Goal: Information Seeking & Learning: Learn about a topic

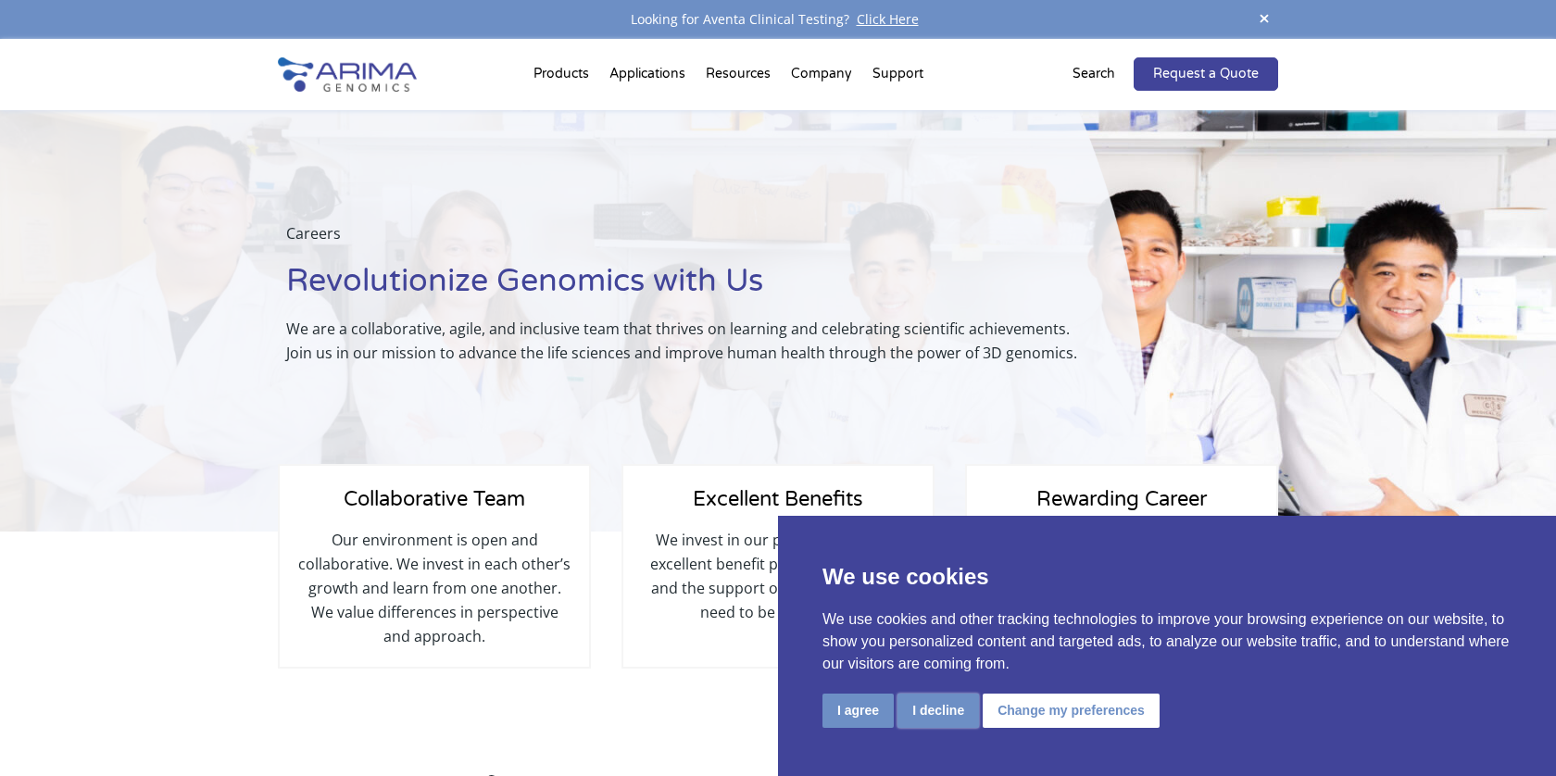
click at [945, 712] on button "I decline" at bounding box center [939, 711] width 82 height 34
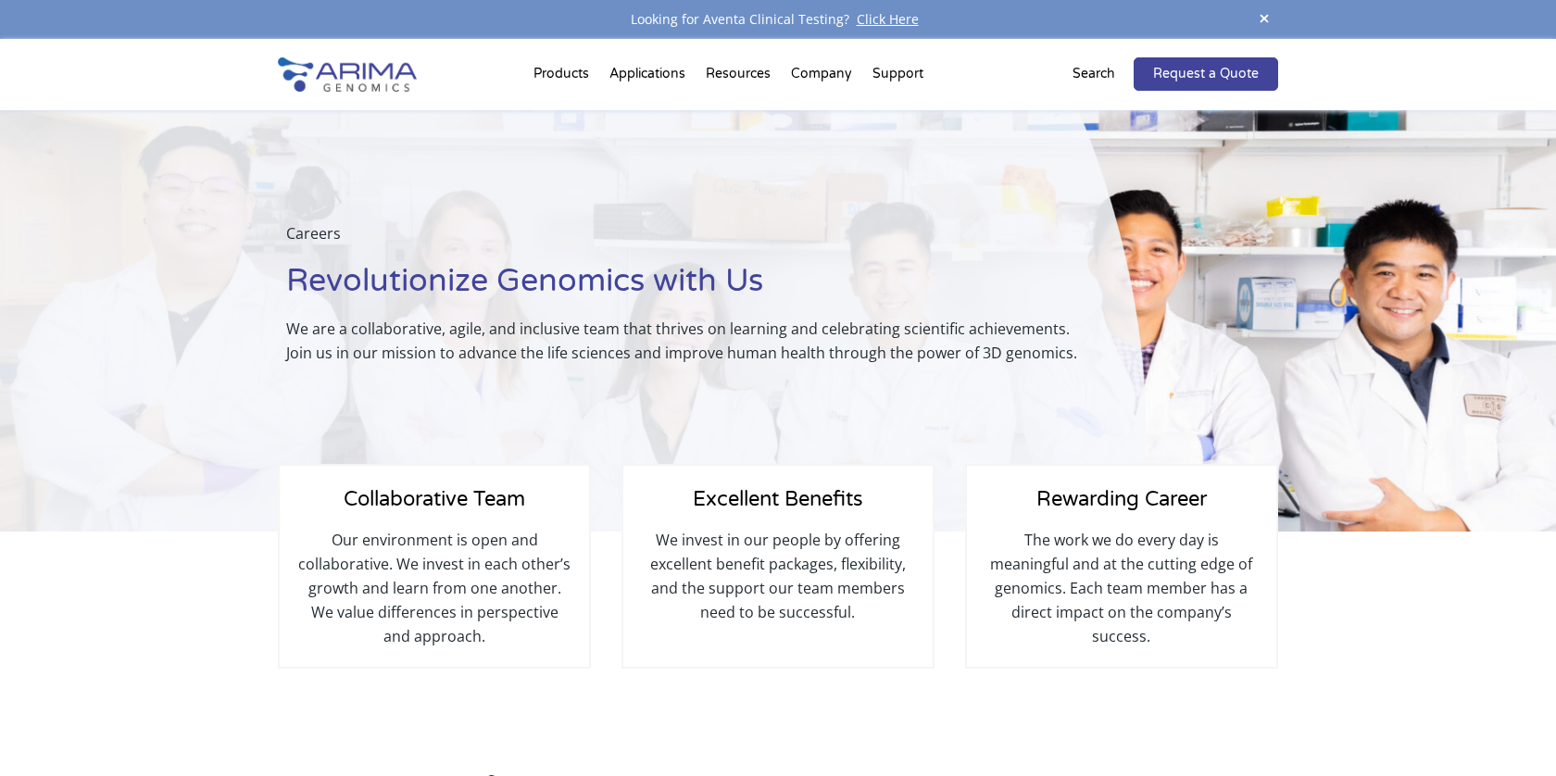
click at [1084, 536] on p "The work we do every day is meaningful and at the cutting edge of genomics. Eac…" at bounding box center [1122, 588] width 272 height 120
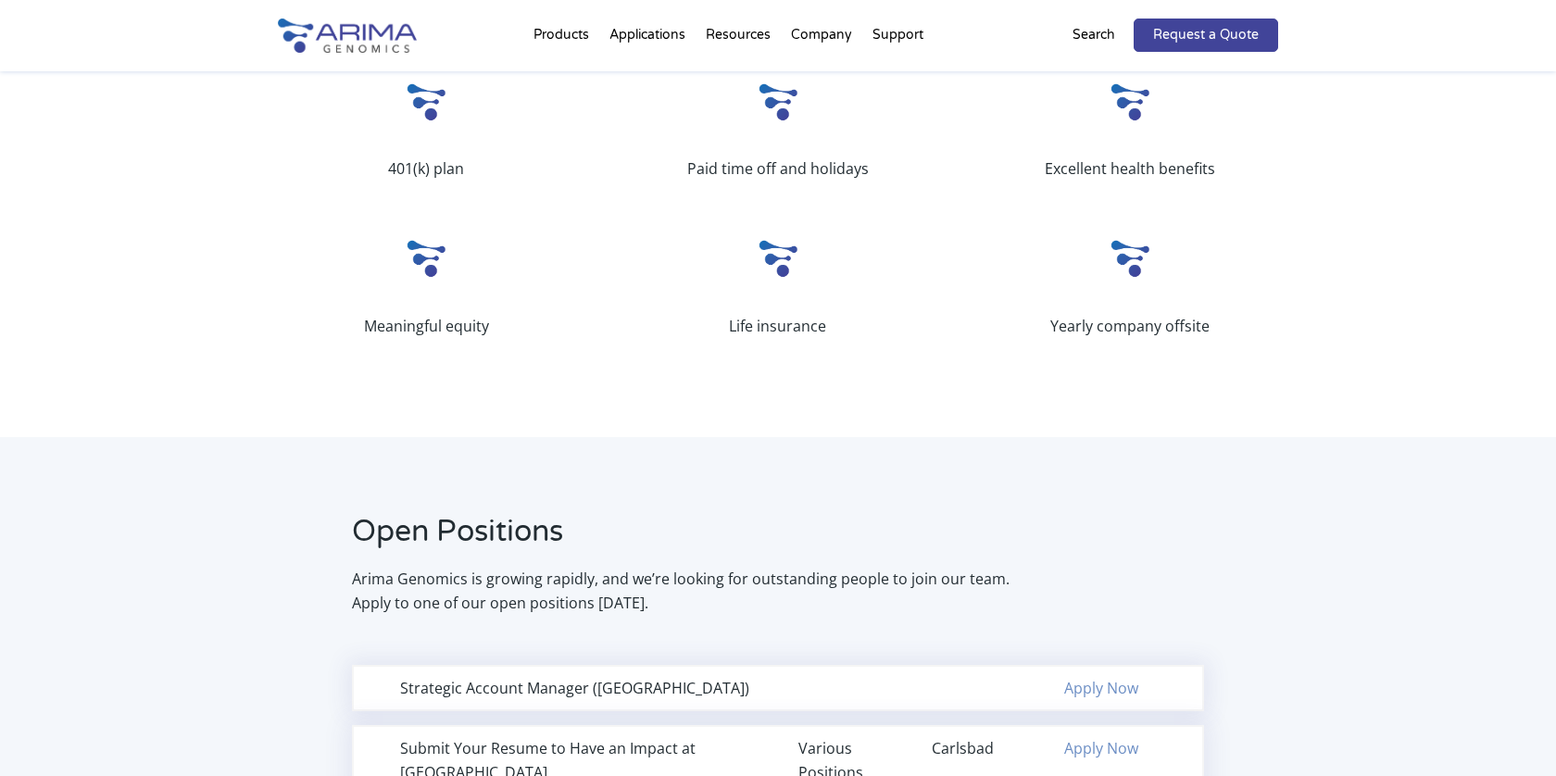
scroll to position [1562, 0]
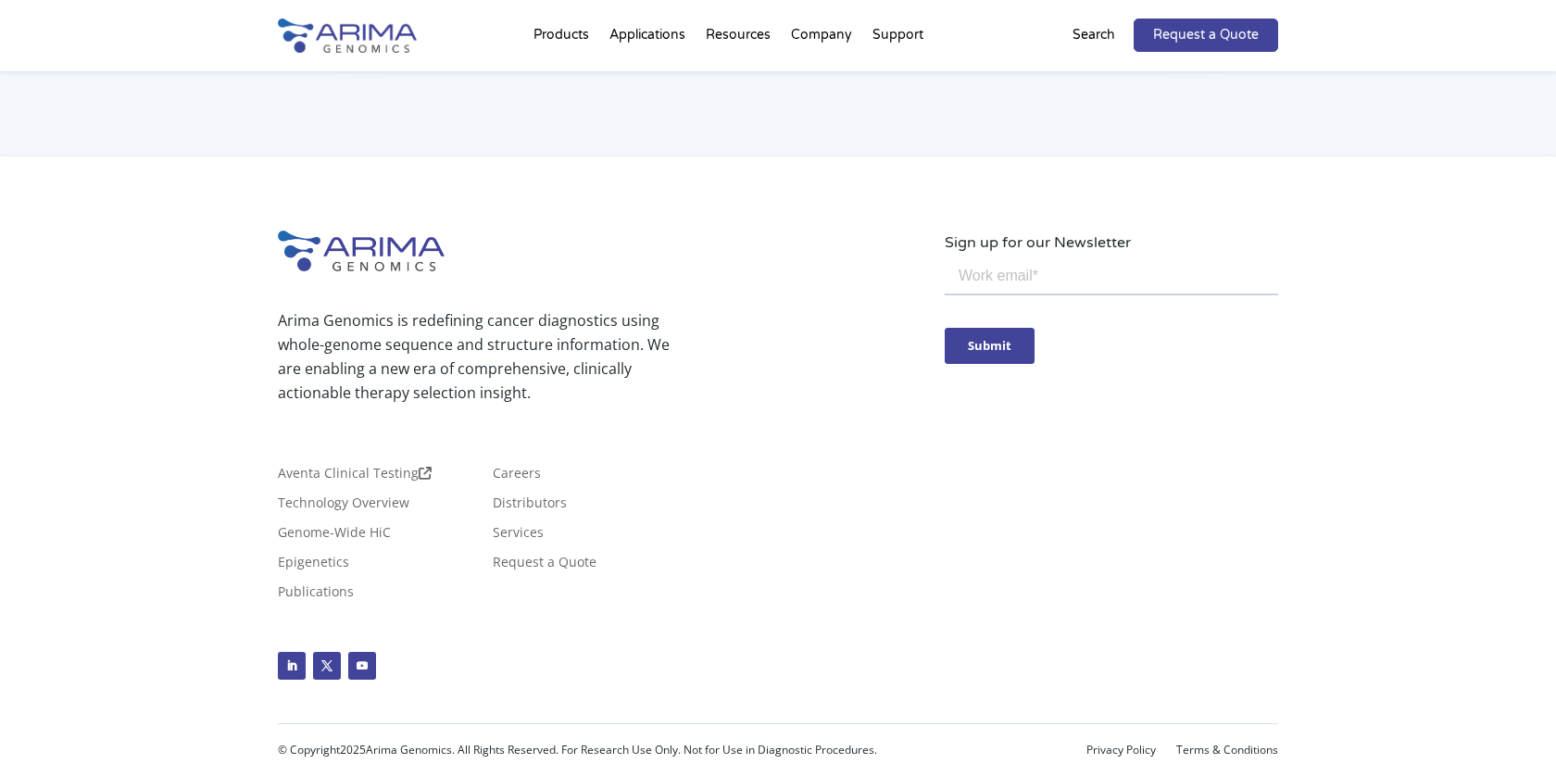
click at [478, 585] on li "Publications" at bounding box center [378, 600] width 200 height 30
click at [506, 487] on link "Careers" at bounding box center [517, 477] width 48 height 20
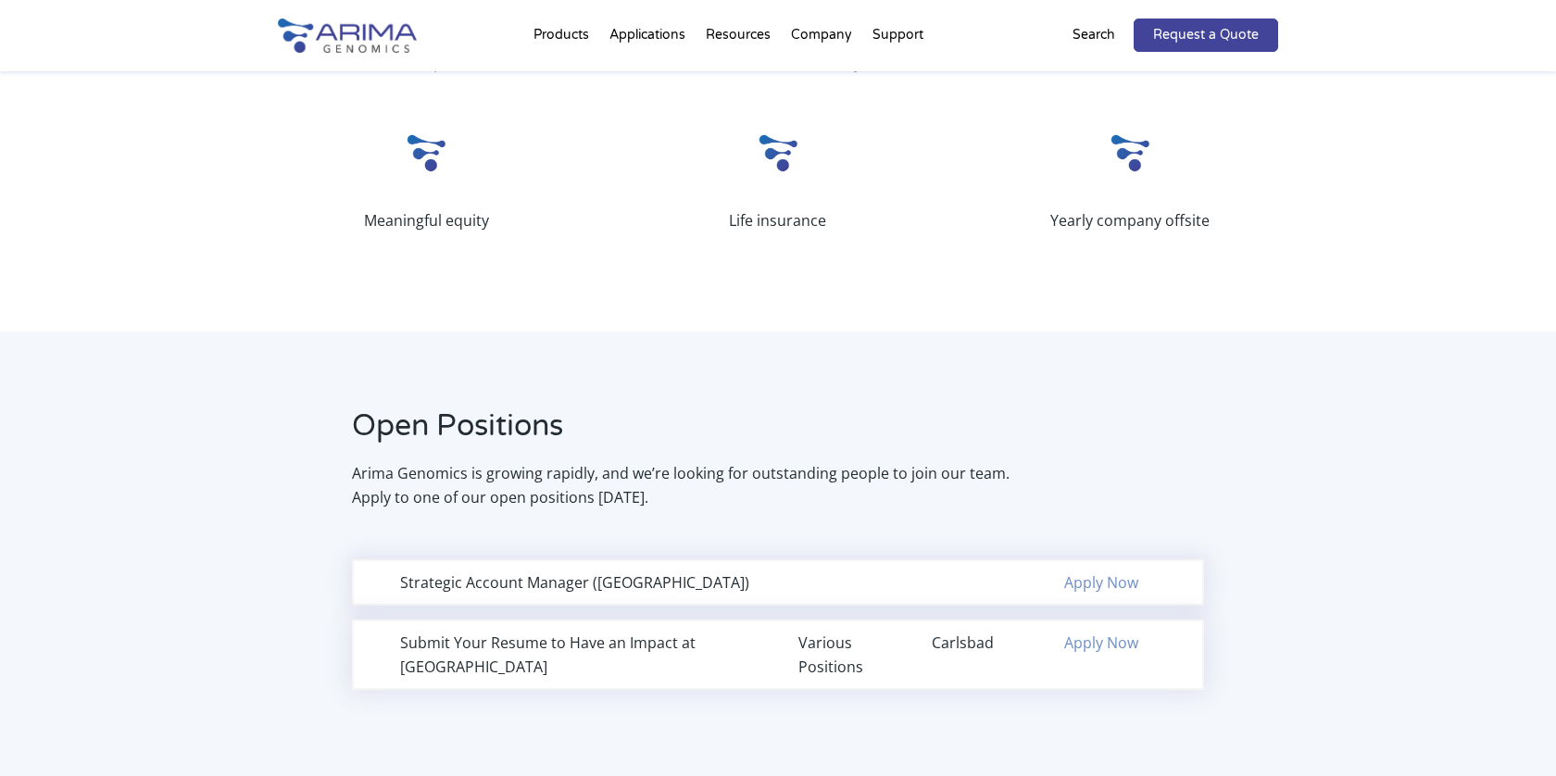
scroll to position [885, 0]
